Goal: Information Seeking & Learning: Find specific fact

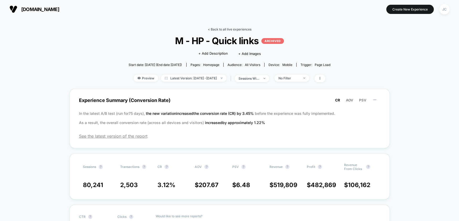
click at [241, 29] on link "< Back to all live experiences" at bounding box center [230, 29] width 44 height 4
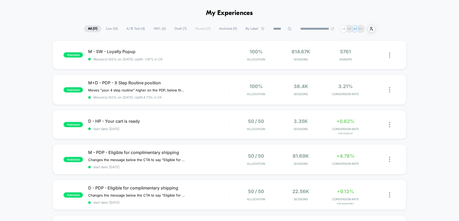
scroll to position [26, 0]
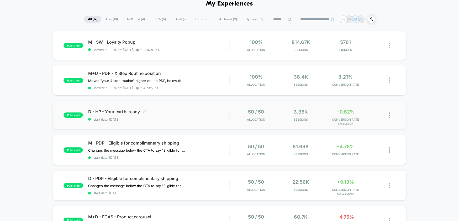
click at [179, 117] on span "start date: [DATE]" at bounding box center [158, 119] width 141 height 4
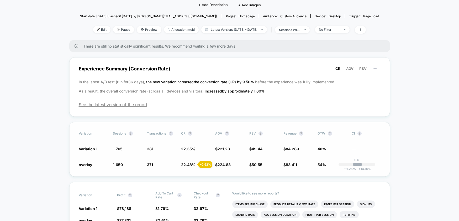
scroll to position [52, 0]
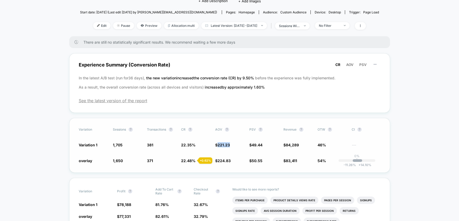
drag, startPoint x: 233, startPoint y: 145, endPoint x: 218, endPoint y: 146, distance: 15.2
click at [218, 146] on span "$ 221.23" at bounding box center [229, 144] width 29 height 5
copy span "221.23"
drag, startPoint x: 233, startPoint y: 160, endPoint x: 218, endPoint y: 162, distance: 15.6
click at [218, 162] on span "$ 224.83 + 1.6 %" at bounding box center [229, 160] width 29 height 5
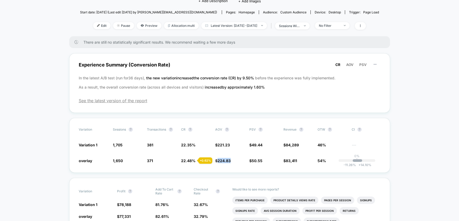
copy span "224.83"
